Goal: Task Accomplishment & Management: Use online tool/utility

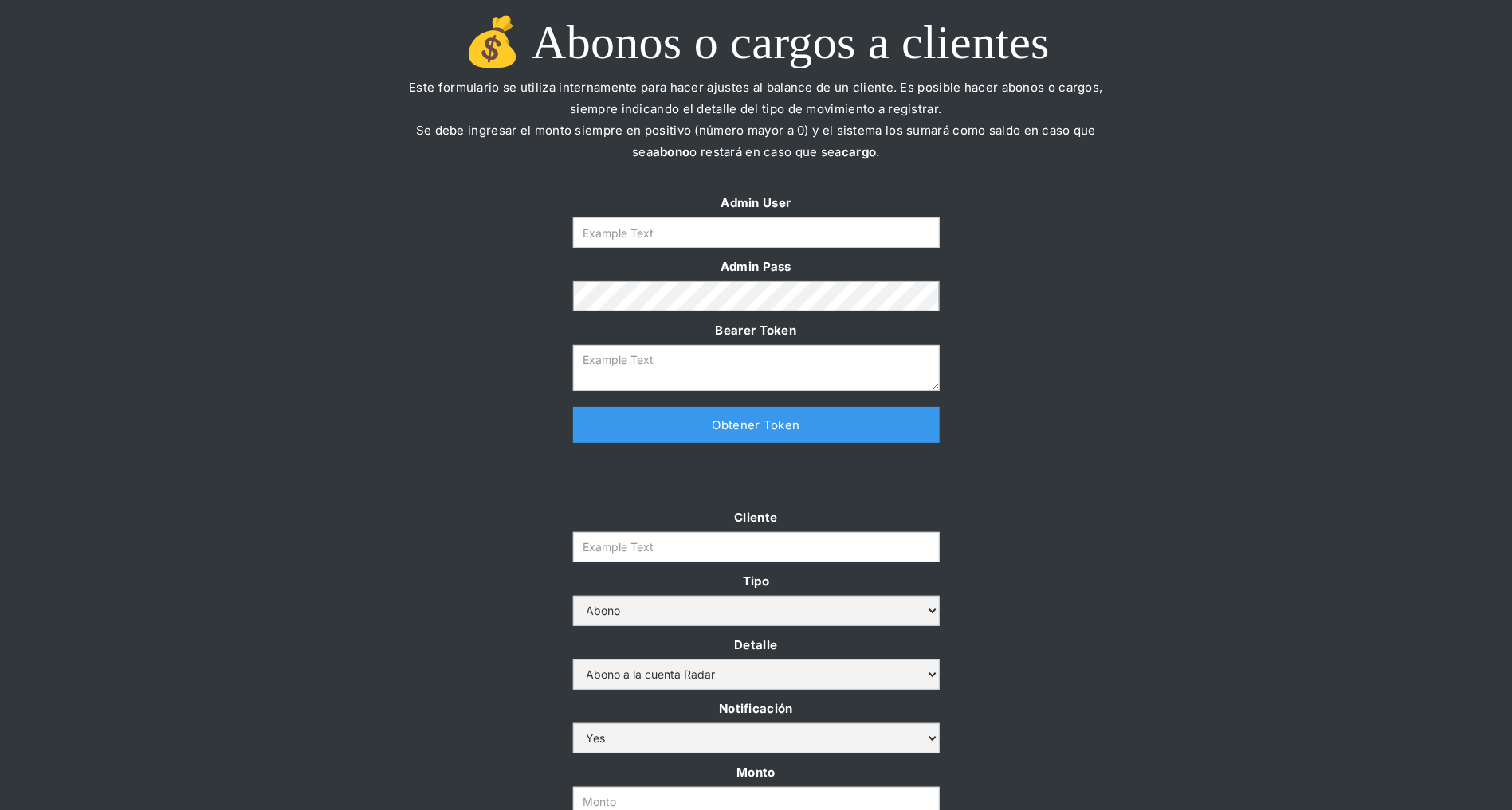
click at [752, 212] on label "Admin User" at bounding box center [756, 202] width 366 height 21
click at [742, 234] on input "Form" at bounding box center [756, 233] width 366 height 30
type input "[PERSON_NAME][EMAIL_ADDRESS][DOMAIN_NAME]"
click at [722, 439] on link "Obtener Token" at bounding box center [756, 424] width 366 height 36
type textarea "[SECURITY_DATA]"
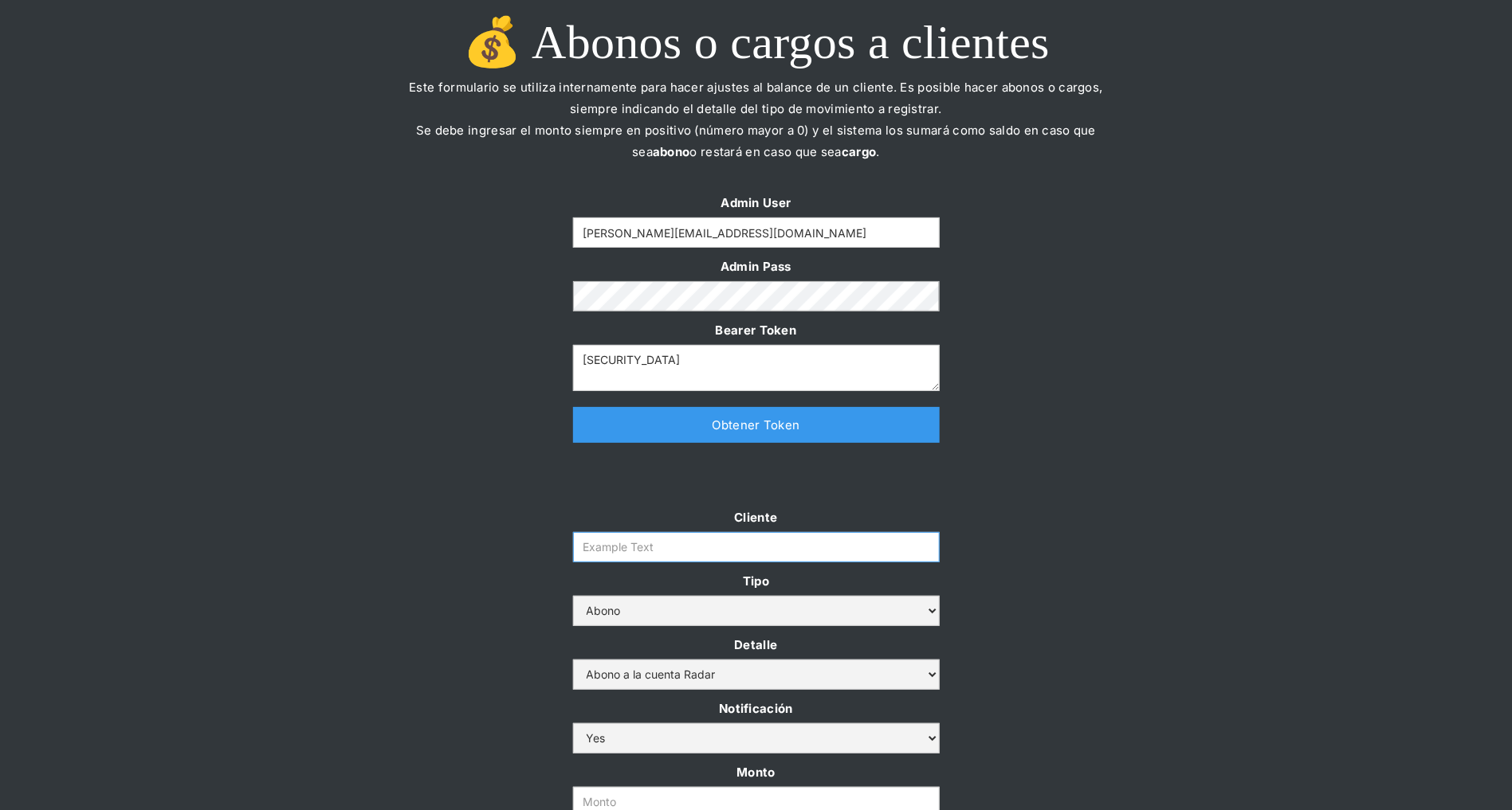
click at [696, 560] on input "Cliente" at bounding box center [756, 547] width 366 height 30
paste input "prontopaga"
type input "prontopaga"
click at [1209, 350] on div "Admin User [PERSON_NAME][EMAIL_ADDRESS][DOMAIN_NAME] Admin Pass Bearer [AUTH_TO…" at bounding box center [756, 325] width 1512 height 267
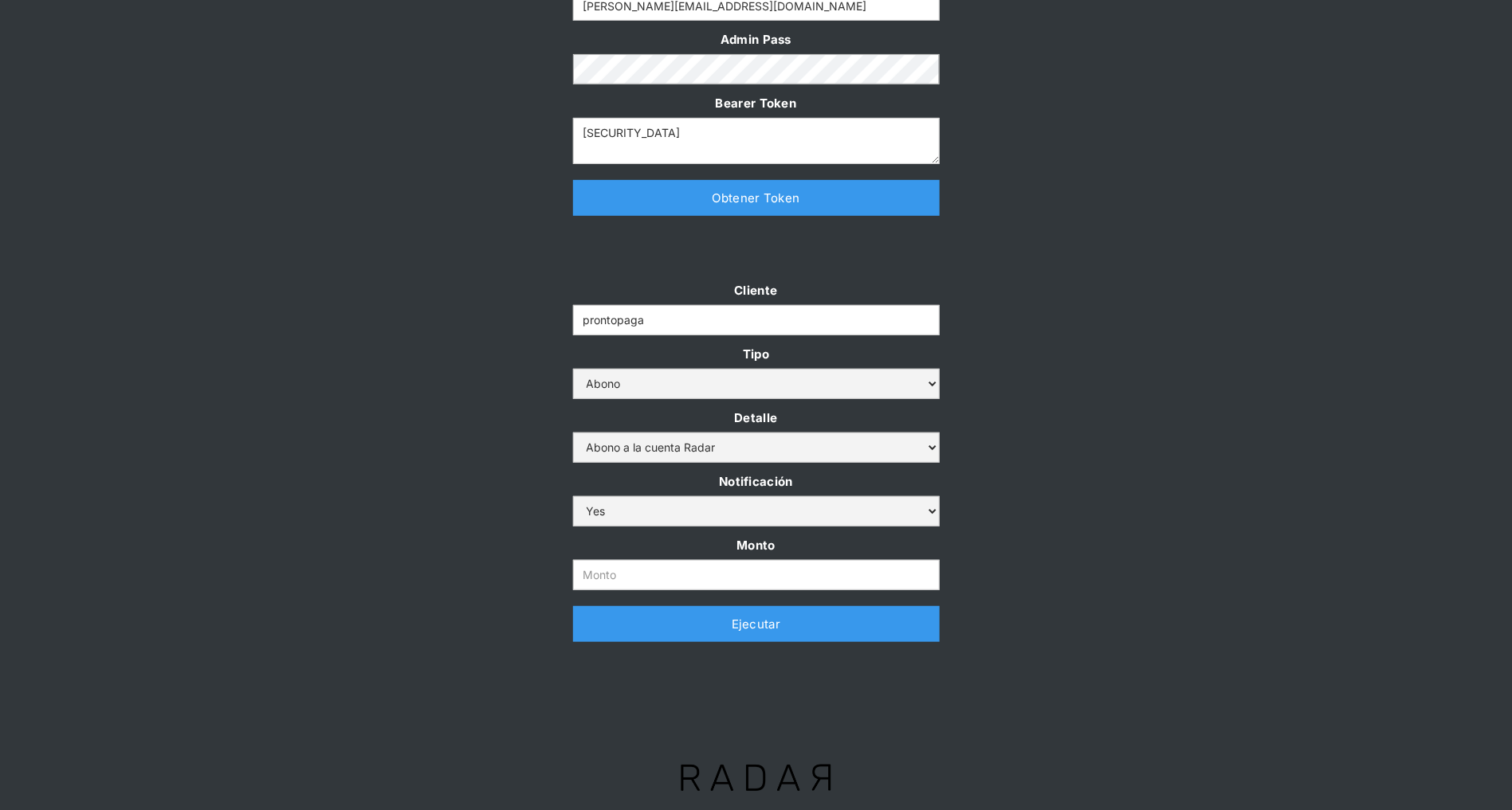
scroll to position [233, 0]
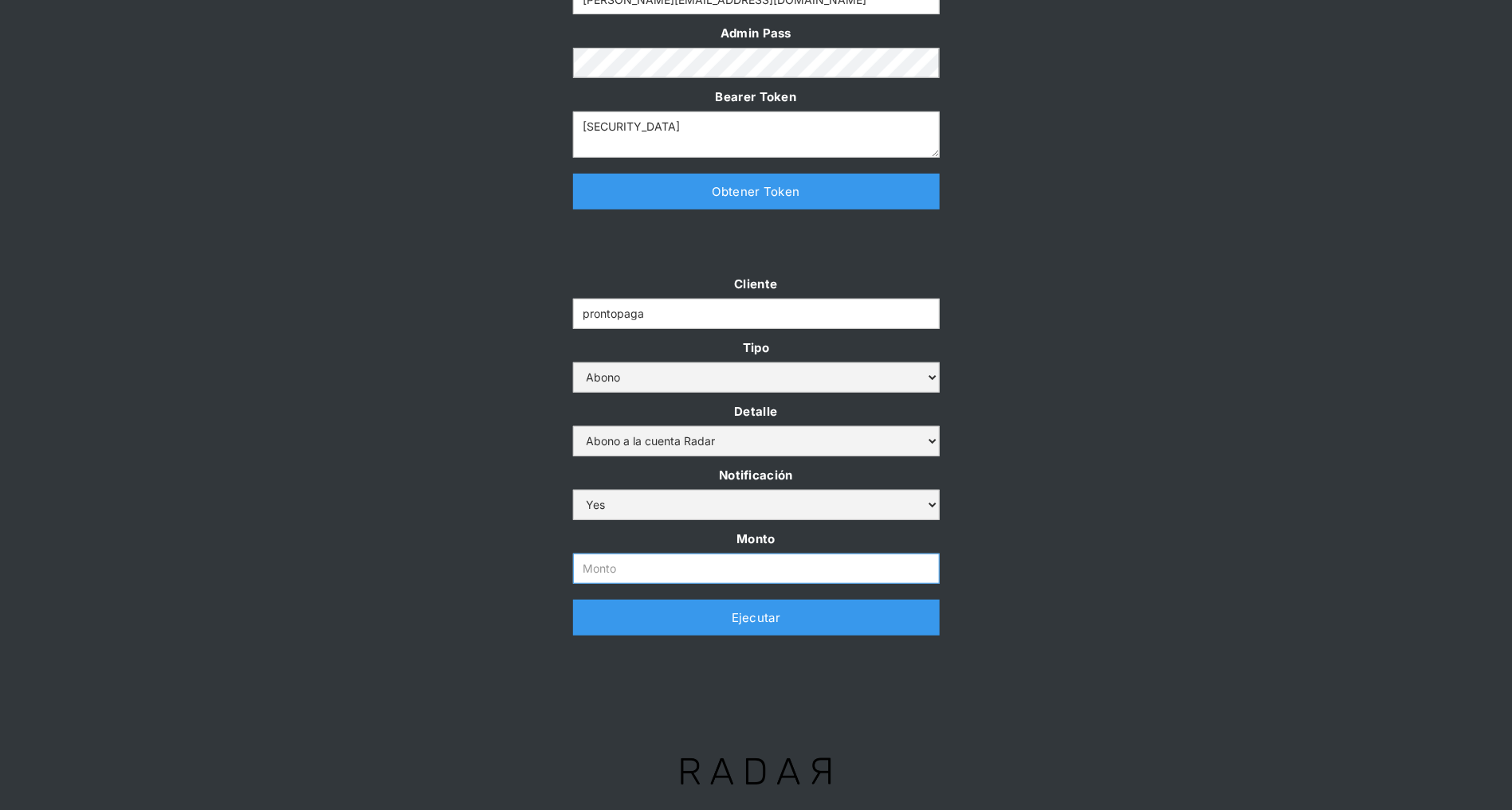
click at [638, 567] on input "Monto" at bounding box center [756, 569] width 366 height 30
paste input "$1,000,000,000"
type input "1.000.000.000"
click at [462, 544] on div "Cliente prontopaga Tipo Abono Cargo Detalle Abono a la cuenta Radar Devolución …" at bounding box center [756, 462] width 1512 height 378
click at [662, 615] on link "Ejecutar" at bounding box center [756, 617] width 366 height 36
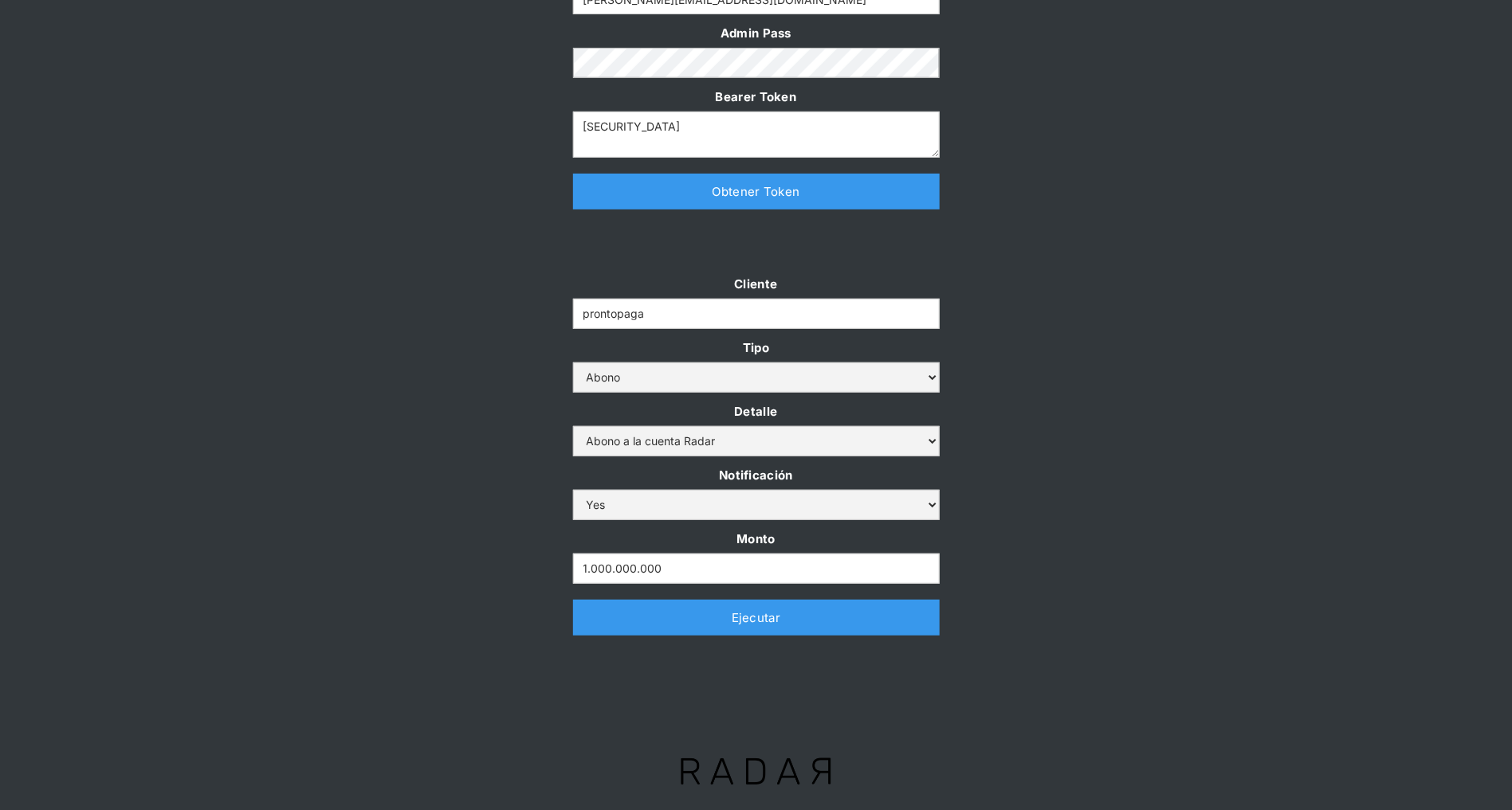
scroll to position [0, 0]
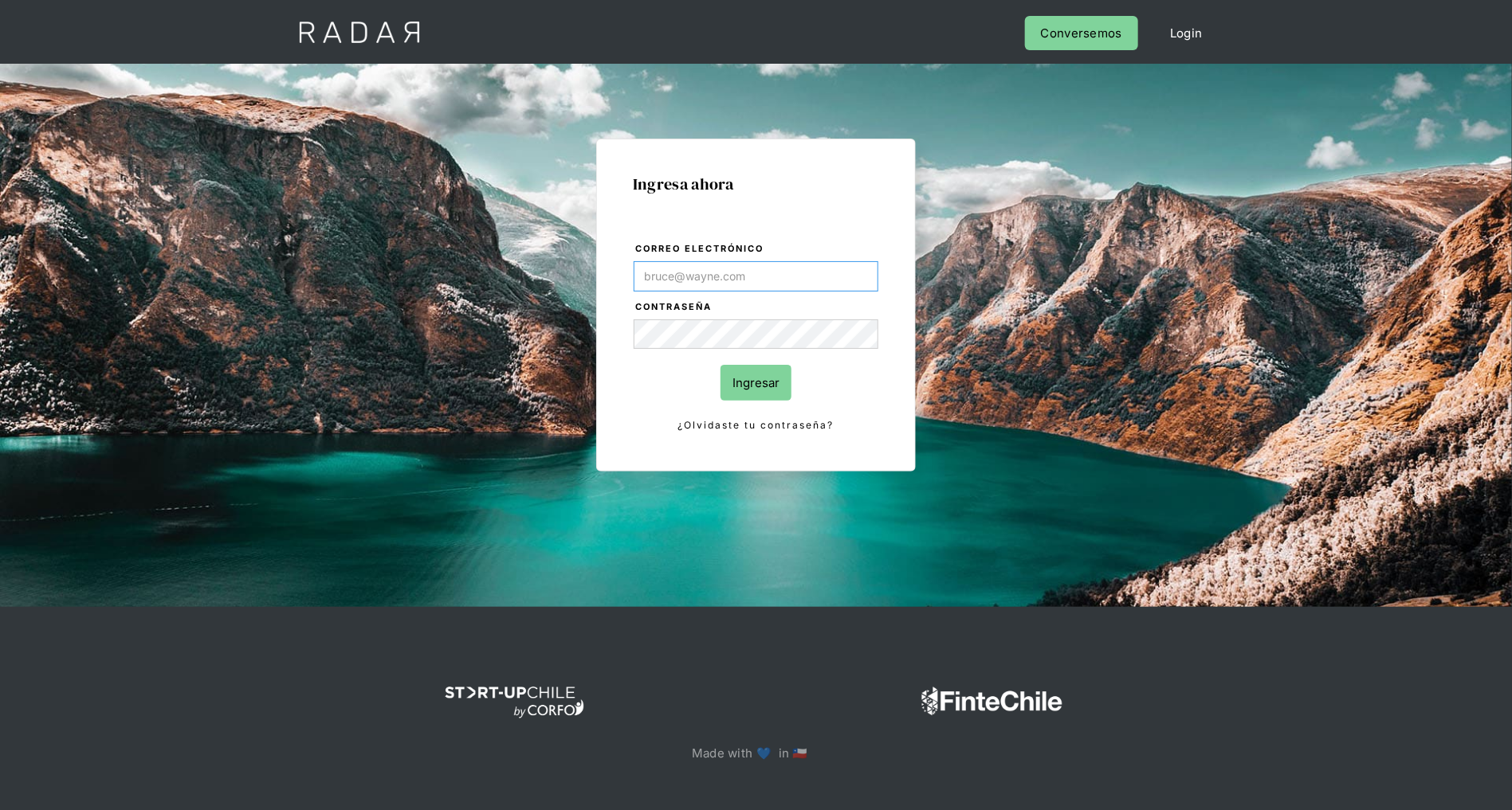
type input "[PERSON_NAME][EMAIL_ADDRESS][DOMAIN_NAME]"
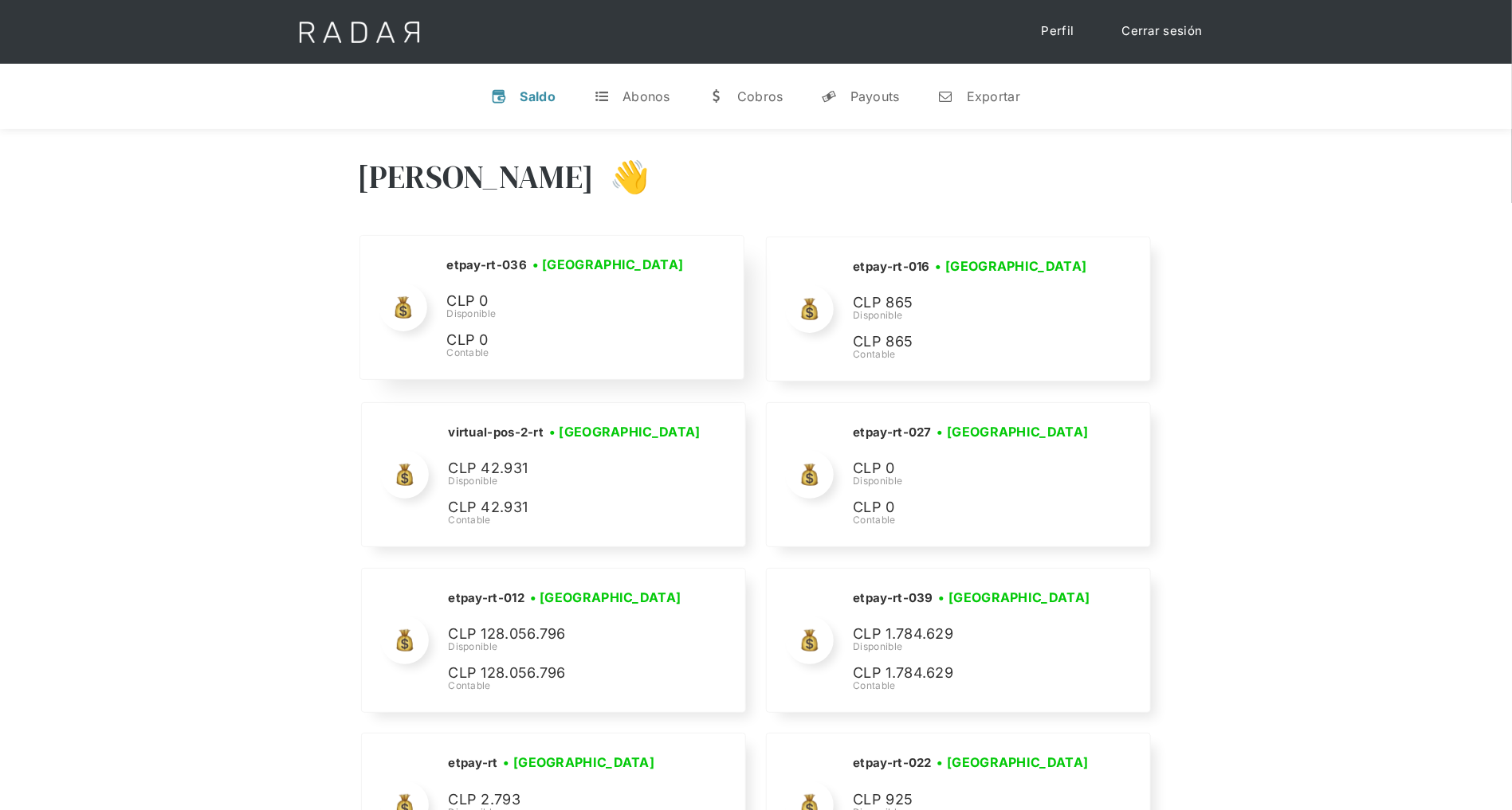
scroll to position [7624, 0]
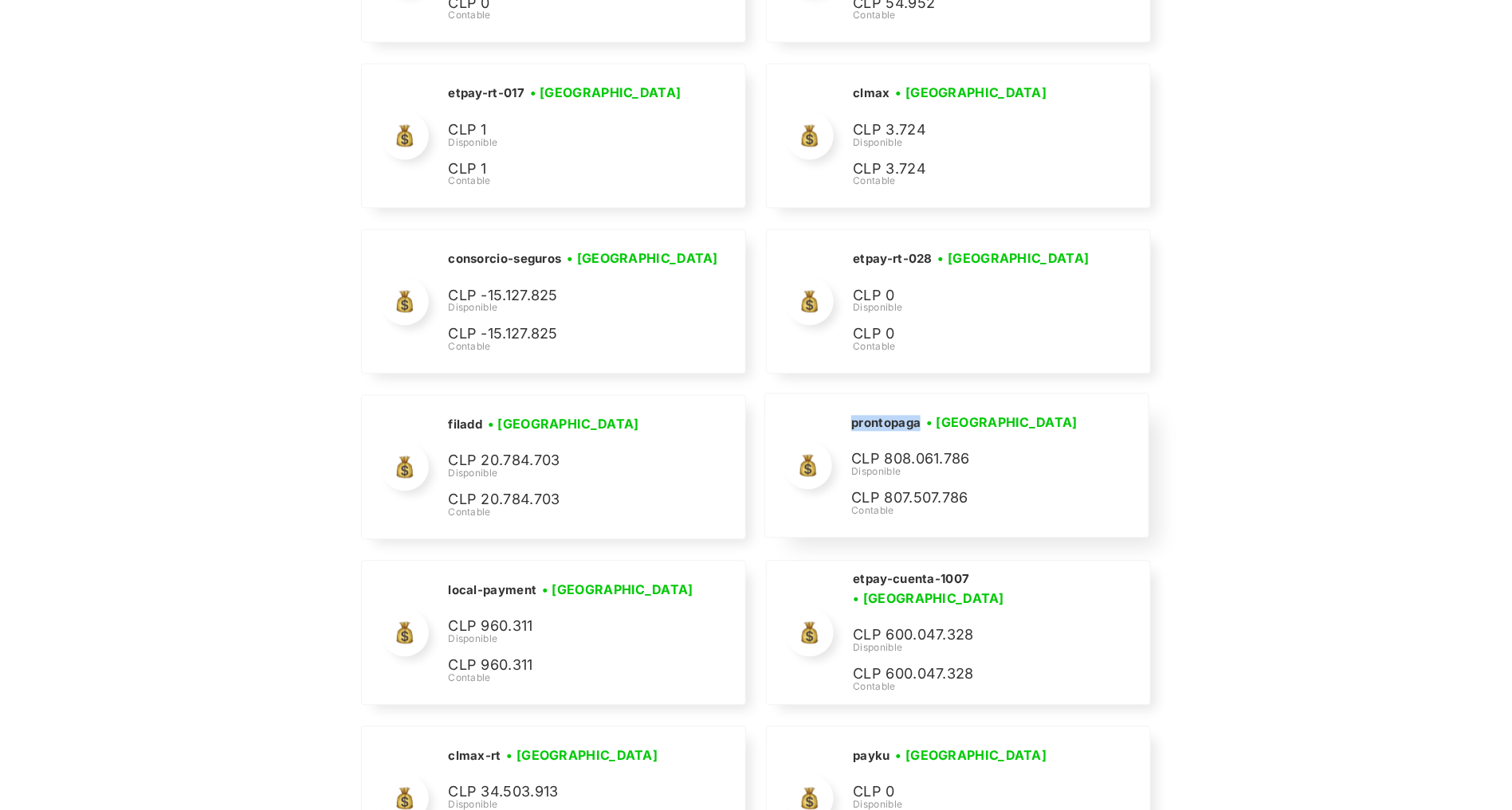
drag, startPoint x: 920, startPoint y: 406, endPoint x: 843, endPoint y: 401, distance: 77.2
click at [843, 401] on div "prontopaga • Conectada • Desconectada CLP 808.061.786 Disponible CLP 807.507.78…" at bounding box center [956, 465] width 382 height 143
copy h2 "prontopaga"
